Goal: Information Seeking & Learning: Find specific fact

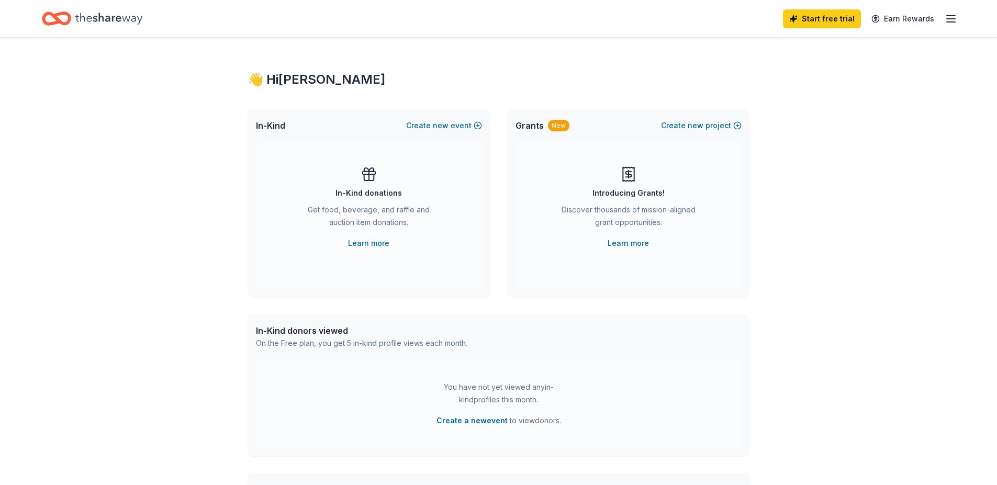
click at [121, 17] on icon "Home" at bounding box center [108, 18] width 67 height 21
click at [953, 19] on line "button" at bounding box center [951, 19] width 8 height 0
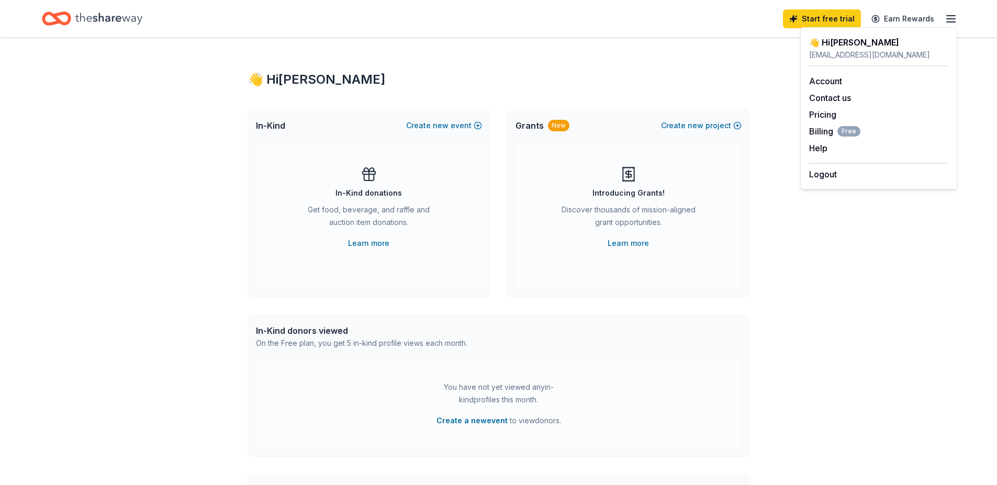
click at [741, 49] on div "👋 Hi Kimberly In-Kind Create new event In-Kind donations Get food, beverage, an…" at bounding box center [499, 343] width 536 height 611
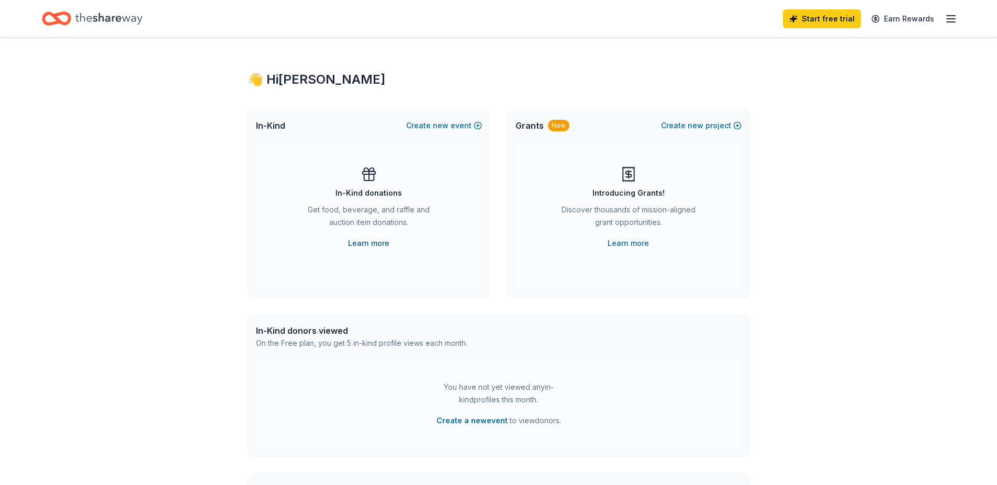
click at [367, 243] on link "Learn more" at bounding box center [368, 243] width 41 height 13
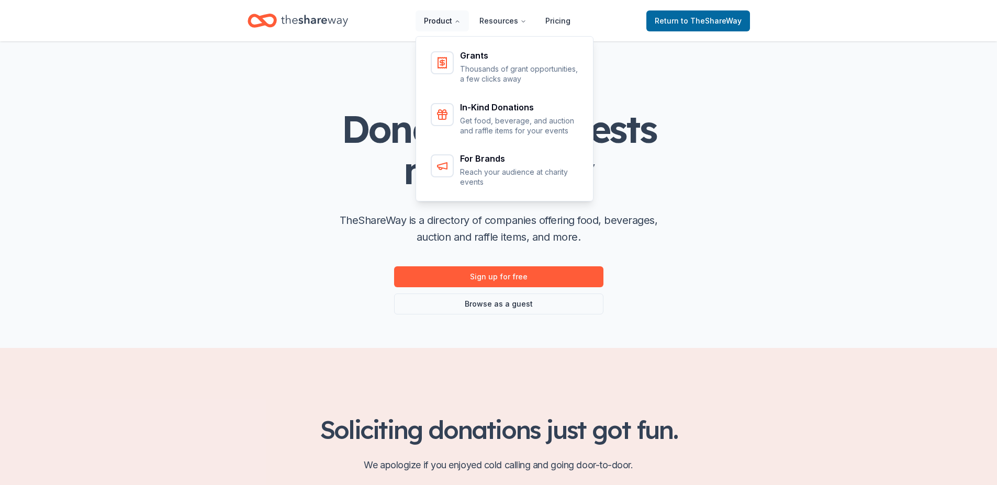
click at [453, 21] on button "Product" at bounding box center [442, 20] width 53 height 21
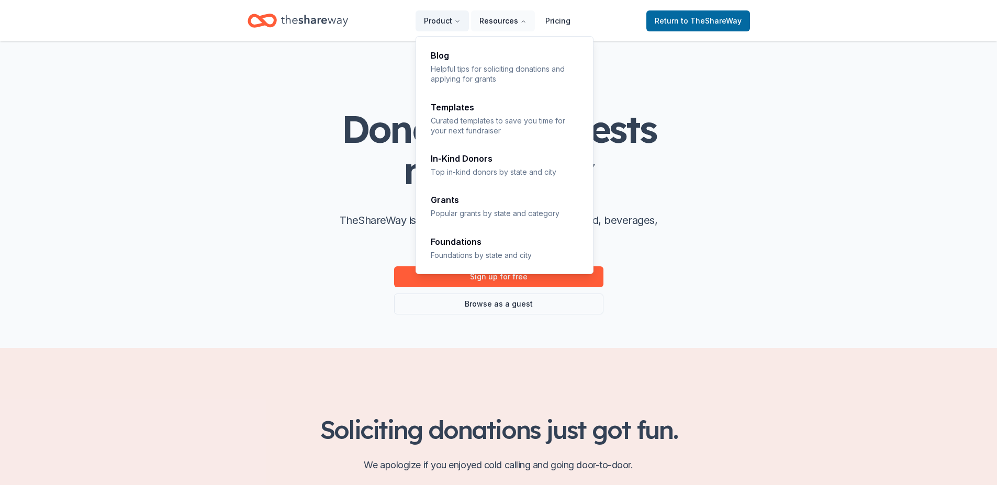
click at [513, 21] on button "Resources" at bounding box center [503, 20] width 64 height 21
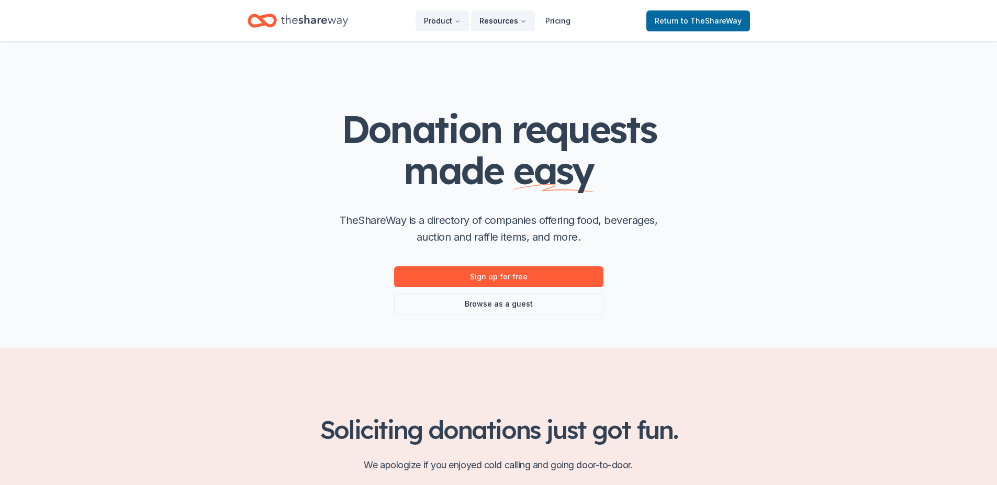
click at [513, 21] on button "Resources" at bounding box center [503, 20] width 64 height 21
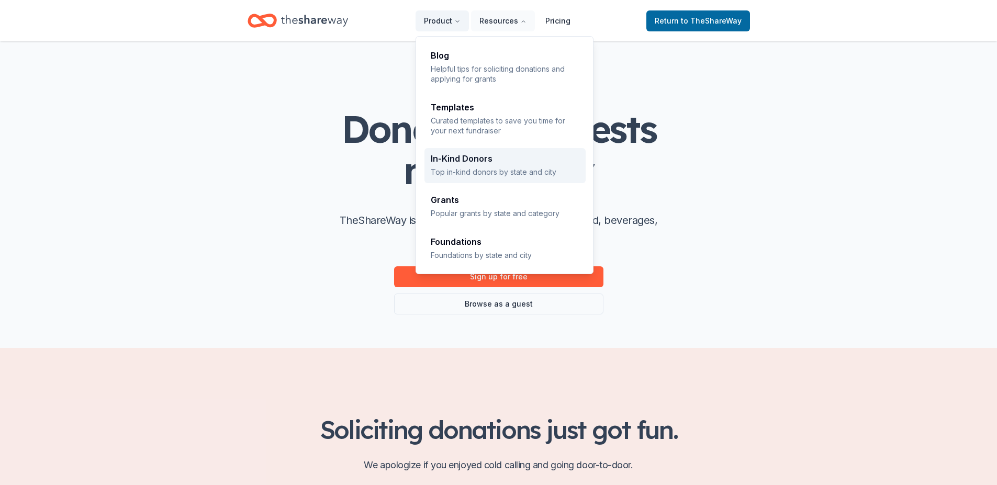
click at [509, 167] on p "Top in-kind donors by state and city" at bounding box center [505, 172] width 149 height 10
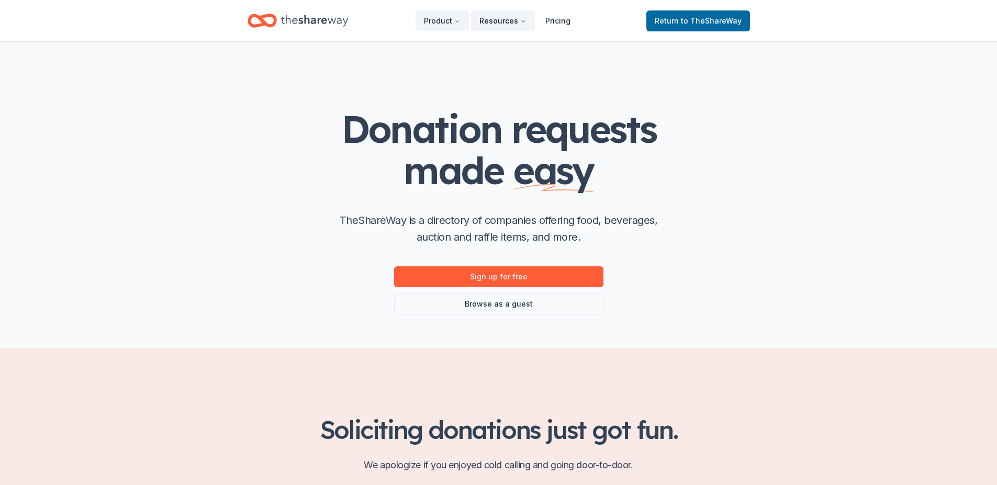
scroll to position [41, 0]
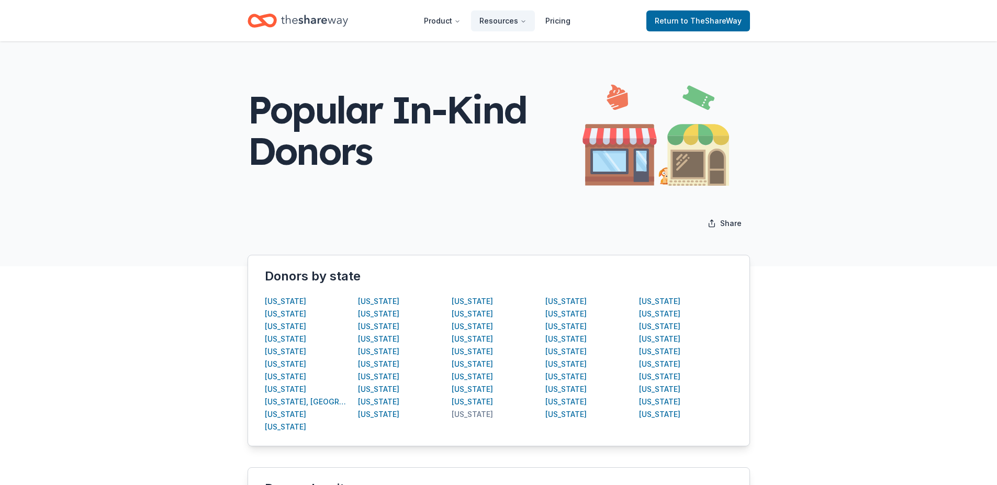
click at [485, 416] on div "[US_STATE]" at bounding box center [472, 414] width 41 height 13
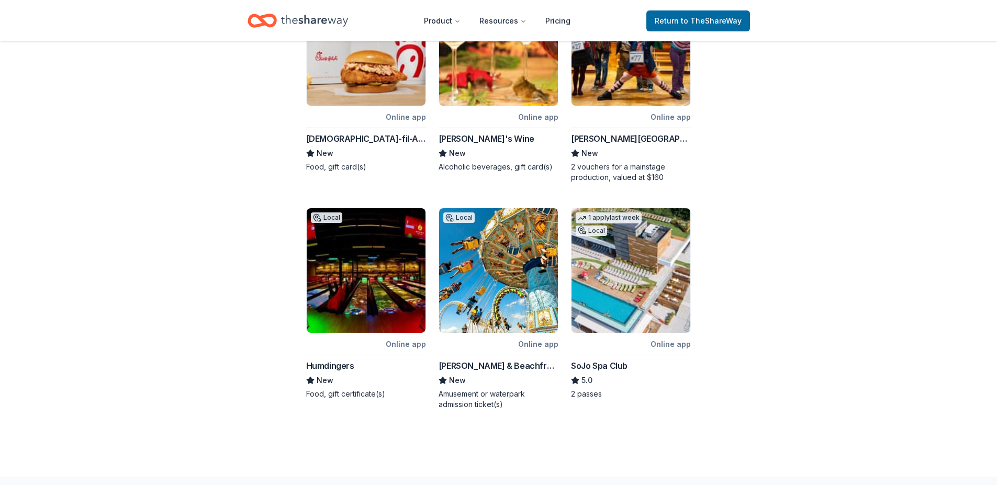
scroll to position [480, 0]
